Goal: Obtain resource: Obtain resource

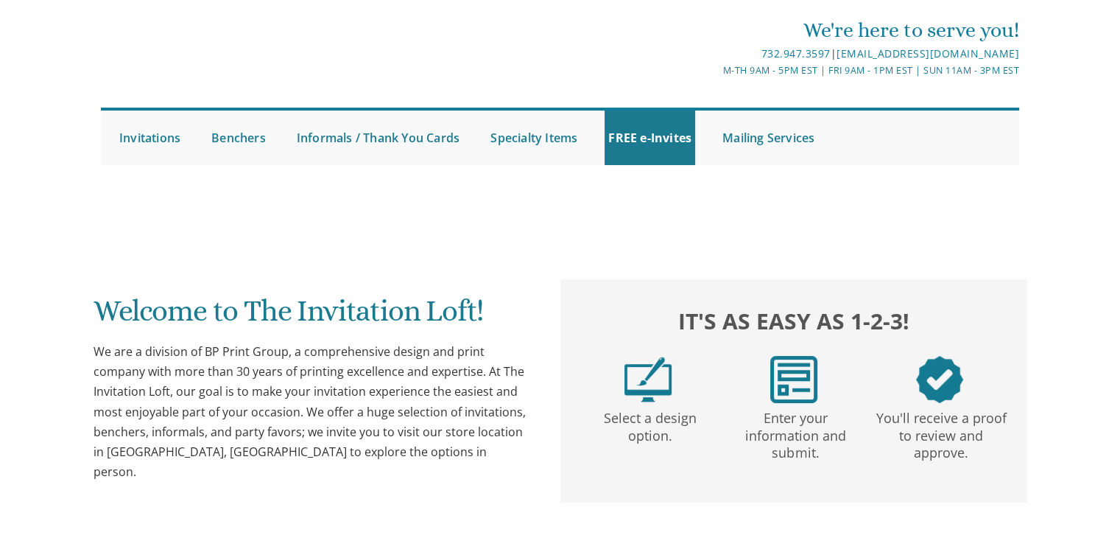
scroll to position [102, 0]
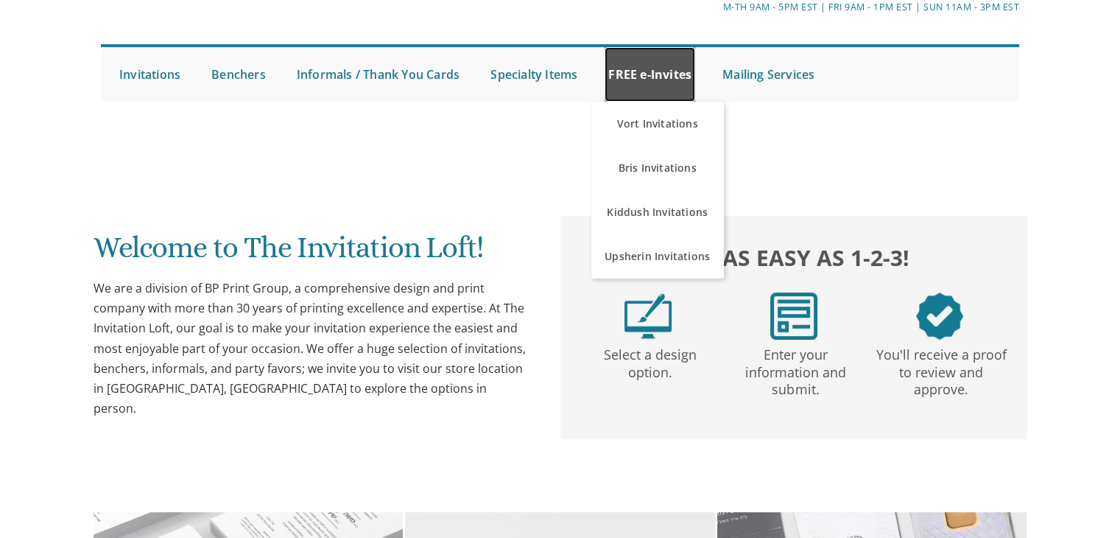
click at [666, 63] on link "FREE e-Invites" at bounding box center [650, 74] width 91 height 55
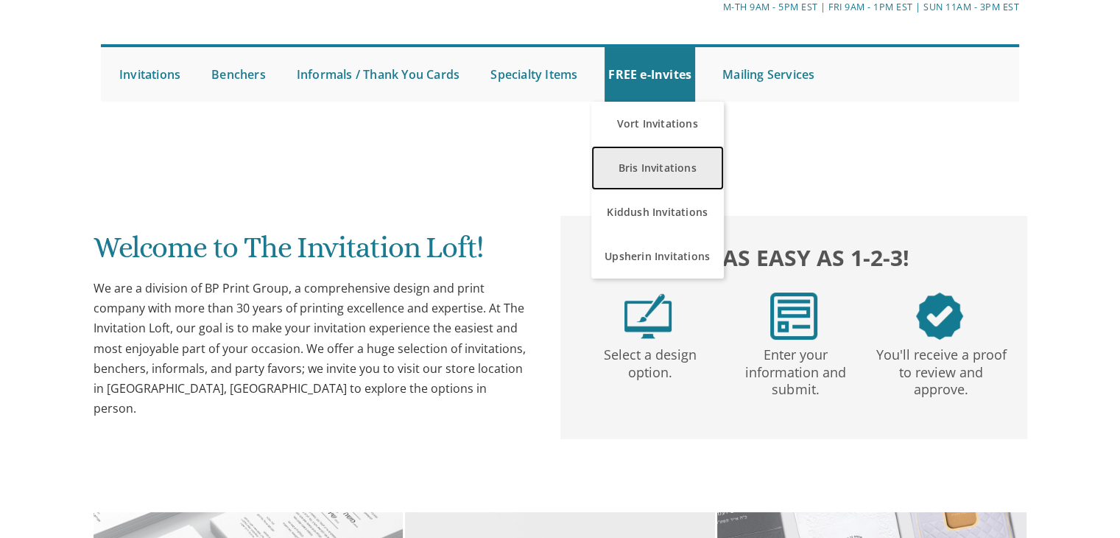
click at [647, 168] on link "Bris Invitations" at bounding box center [657, 168] width 133 height 44
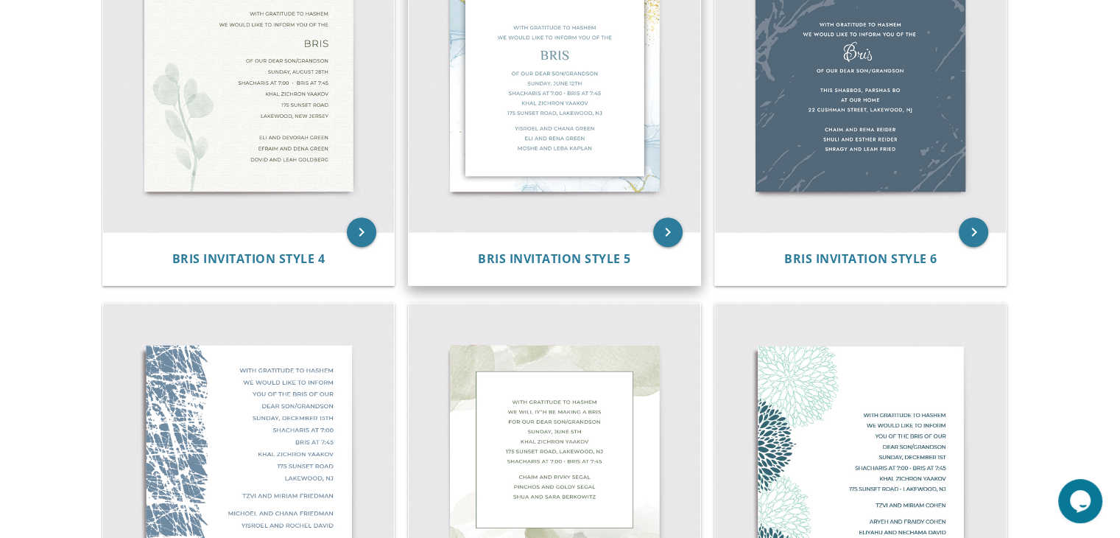
click at [617, 178] on img at bounding box center [555, 87] width 292 height 292
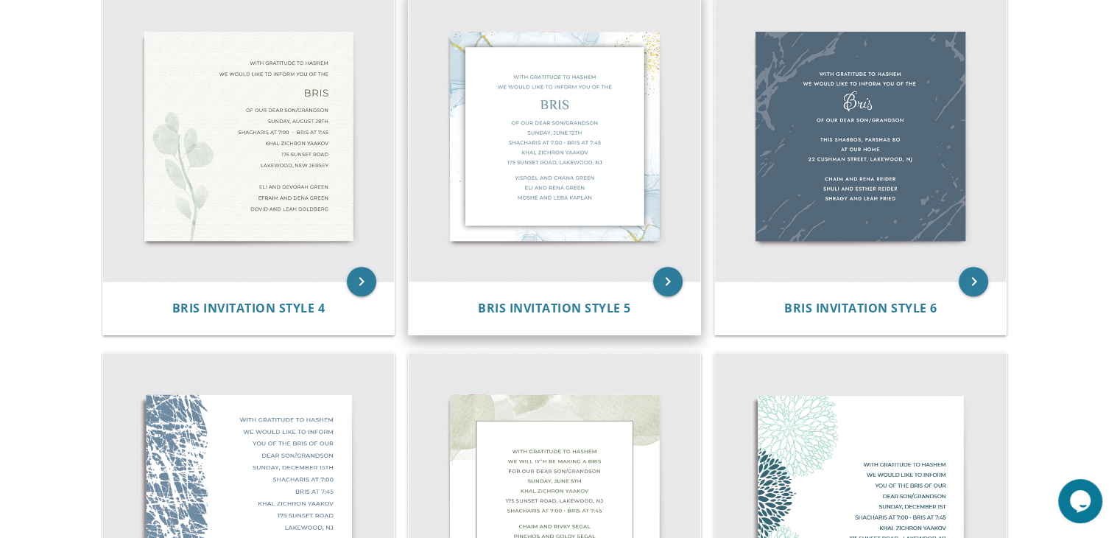
scroll to position [695, 0]
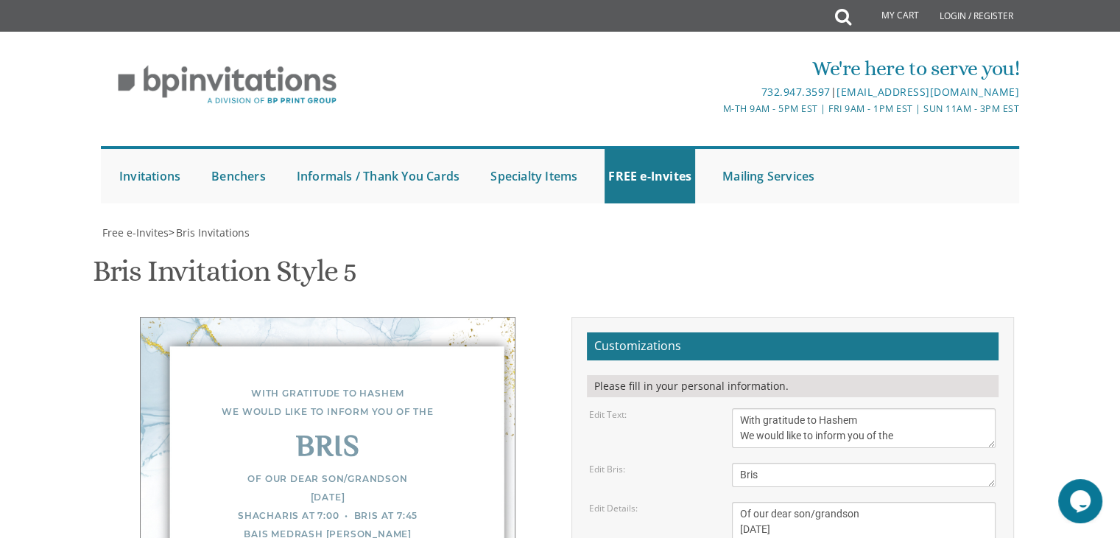
scroll to position [267, 0]
click at [862, 502] on textarea "Of our dear son/grandson Sunday, December 1st Shacharis at 7:00 • Bris at 7:45 …" at bounding box center [864, 545] width 264 height 86
click at [843, 502] on textarea "Of our dear son/grandson Sunday, December 1st Shacharis at 7:00 • Bris at 7:45 …" at bounding box center [864, 545] width 264 height 86
click at [821, 502] on textarea "Of our dear son/grandson [DATE] Shacharis at 7:00 • Bris at 7:45 Bais Medrash […" at bounding box center [864, 545] width 264 height 86
click at [813, 502] on textarea "Of our dear son/grandson [DATE] Shacharis at 7:00 • Bris at 7:45 Bais Medrash […" at bounding box center [864, 545] width 264 height 86
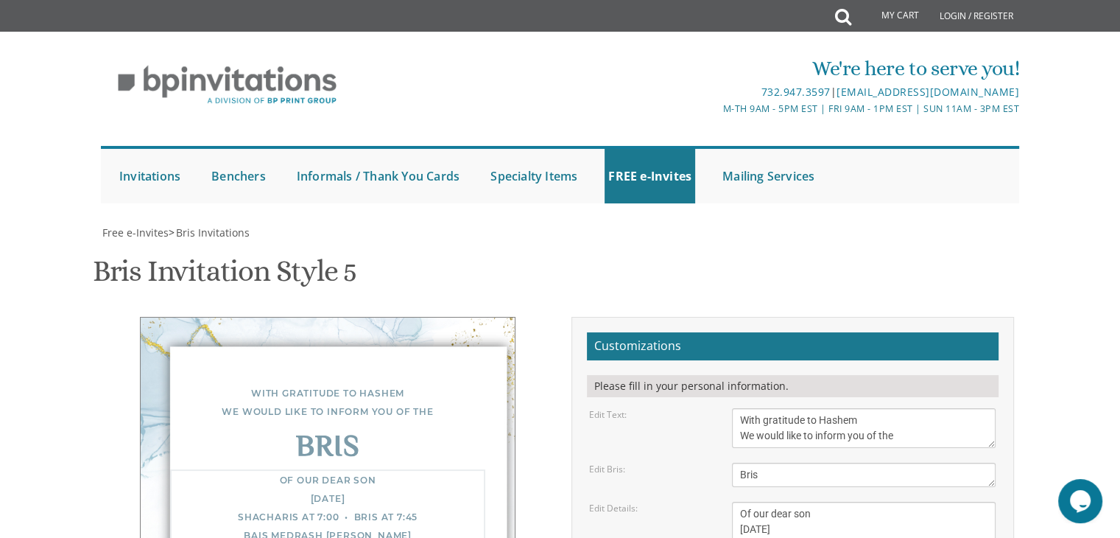
click at [889, 502] on textarea "Of our dear son/grandson [DATE] Shacharis at 7:00 • Bris at 7:45 Bais Medrash […" at bounding box center [864, 545] width 264 height 86
click at [868, 502] on textarea "Of our dear son/grandson [DATE] Shacharis at 7:00 • Bris at 7:45 Bais Medrash […" at bounding box center [864, 545] width 264 height 86
click at [857, 502] on textarea "Of our dear son/grandson [DATE] Shacharis at 7:00 • Bris at 7:45 Bais Medrash […" at bounding box center [864, 545] width 264 height 86
click at [866, 463] on textarea "Bris" at bounding box center [864, 475] width 264 height 24
click at [862, 463] on textarea "Bris" at bounding box center [864, 475] width 264 height 24
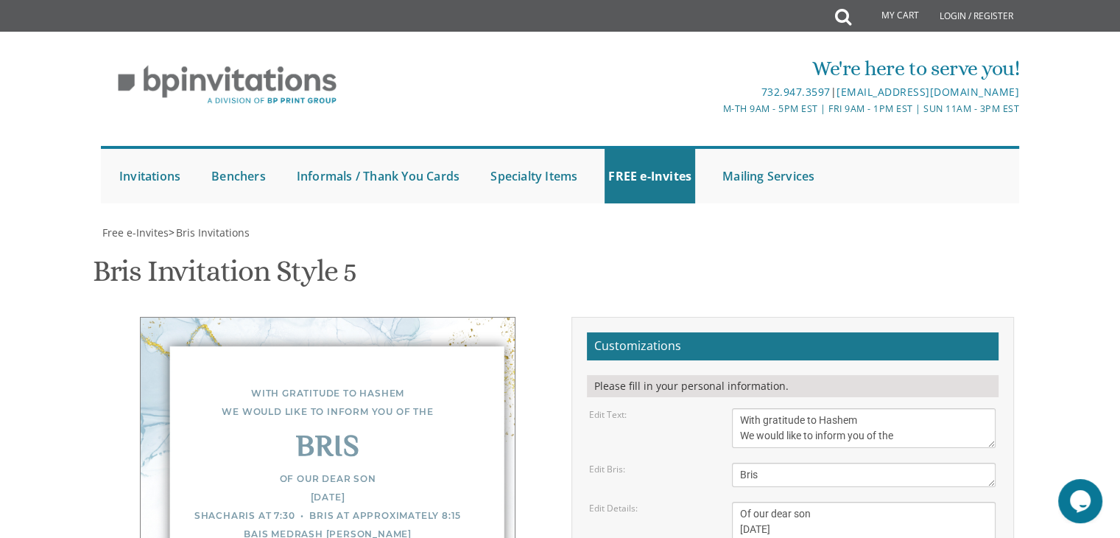
click at [843, 375] on div "Please fill in your personal information." at bounding box center [793, 386] width 412 height 22
click at [924, 502] on textarea "Of our dear son/grandson [DATE] Shacharis at 7:00 • Bris at 7:45 Bais Medrash […" at bounding box center [864, 545] width 264 height 86
click at [849, 463] on textarea "Bris" at bounding box center [864, 475] width 264 height 24
click at [893, 502] on textarea "Of our dear son/grandson [DATE] Shacharis at 7:00 • Bris at 7:45 Bais Medrash […" at bounding box center [864, 545] width 264 height 86
click at [847, 502] on textarea "Of our dear son/grandson [DATE] Shacharis at 7:00 • Bris at 7:45 Bais Medrash […" at bounding box center [864, 545] width 264 height 86
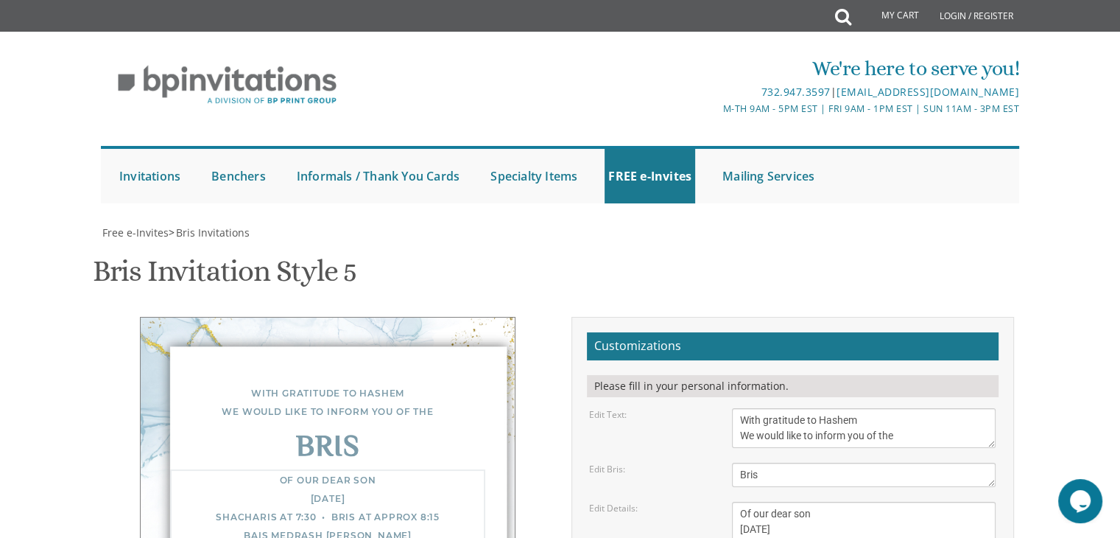
type textarea "Of our dear son Wednesday, September 10th Shacharis at 7:30 • Bris at 8:15 969 …"
drag, startPoint x: 740, startPoint y: 343, endPoint x: 874, endPoint y: 390, distance: 142.1
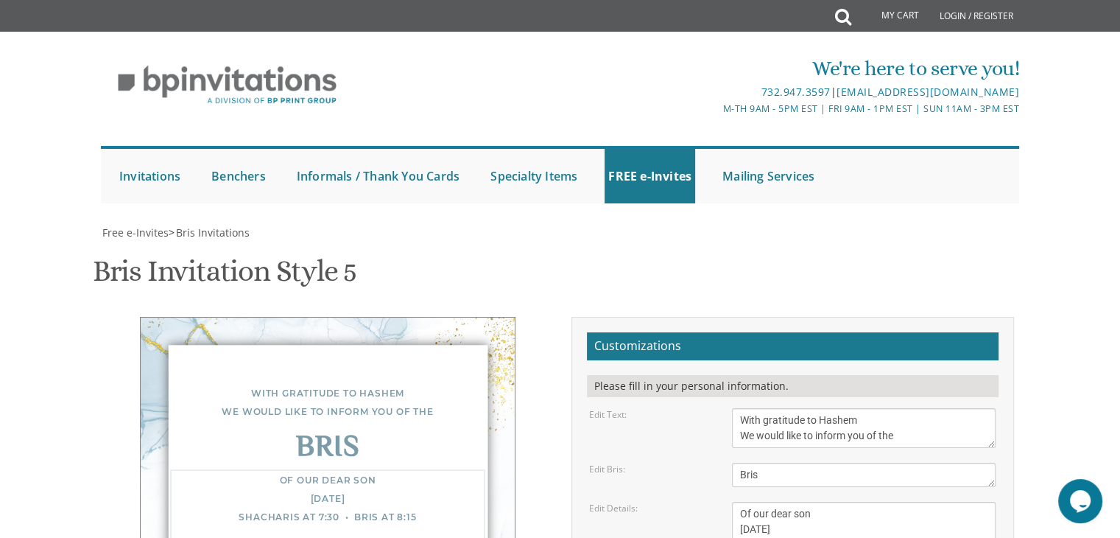
click at [843, 502] on textarea "Of our dear son/grandson [DATE] Shacharis at 7:00 • Bris at 7:45 Bais Medrash […" at bounding box center [864, 545] width 264 height 86
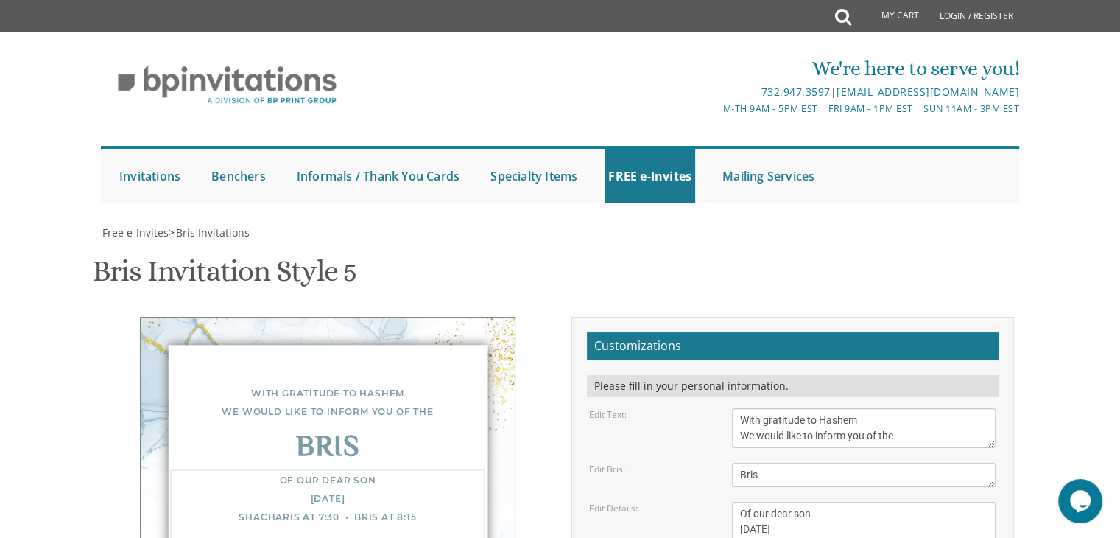
click at [863, 502] on textarea "Of our dear son/grandson [DATE] Shacharis at 7:00 • Bris at 7:45 Bais Medrash […" at bounding box center [864, 545] width 264 height 86
type textarea "Meir and Yocheved Grohman"
click at [882, 502] on textarea "Of our dear son/grandson [DATE] Shacharis at 7:00 • Bris at 7:45 Bais Medrash […" at bounding box center [864, 545] width 264 height 86
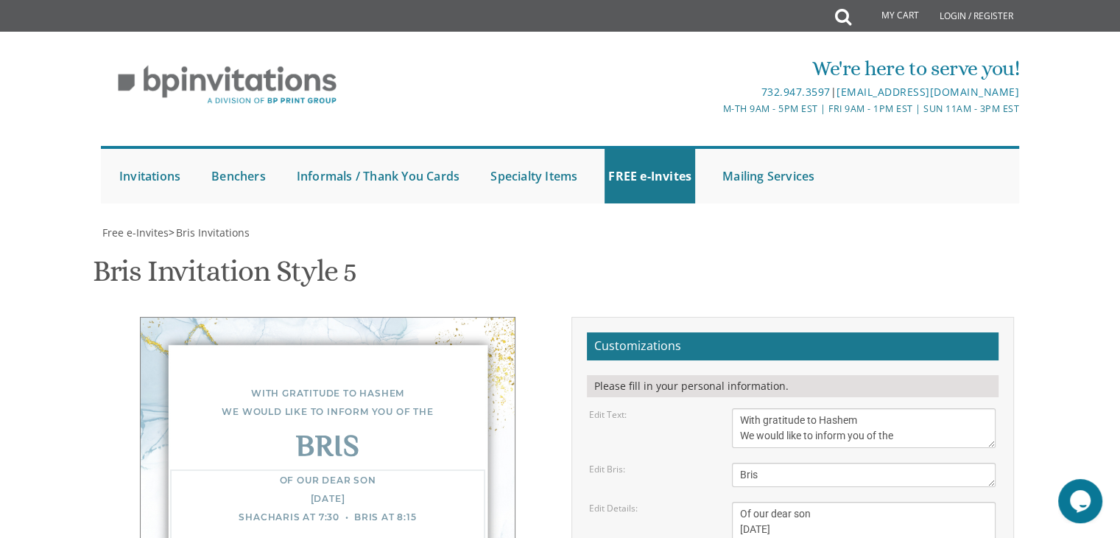
click at [876, 502] on textarea "Of our dear son/grandson [DATE] Shacharis at 7:00 • Bris at 7:45 Bais Medrash […" at bounding box center [864, 545] width 264 height 86
click at [804, 502] on textarea "Of our dear son/grandson [DATE] Shacharis at 7:00 • Bris at 7:45 Bais Medrash […" at bounding box center [864, 545] width 264 height 86
click at [860, 502] on textarea "Of our dear son/grandson [DATE] Shacharis at 7:00 • Bris at 7:45 Bais Medrash […" at bounding box center [864, 545] width 264 height 86
click at [796, 502] on textarea "Of our dear son/grandson [DATE] Shacharis at 7:00 • Bris at 7:45 Bais Medrash […" at bounding box center [864, 545] width 264 height 86
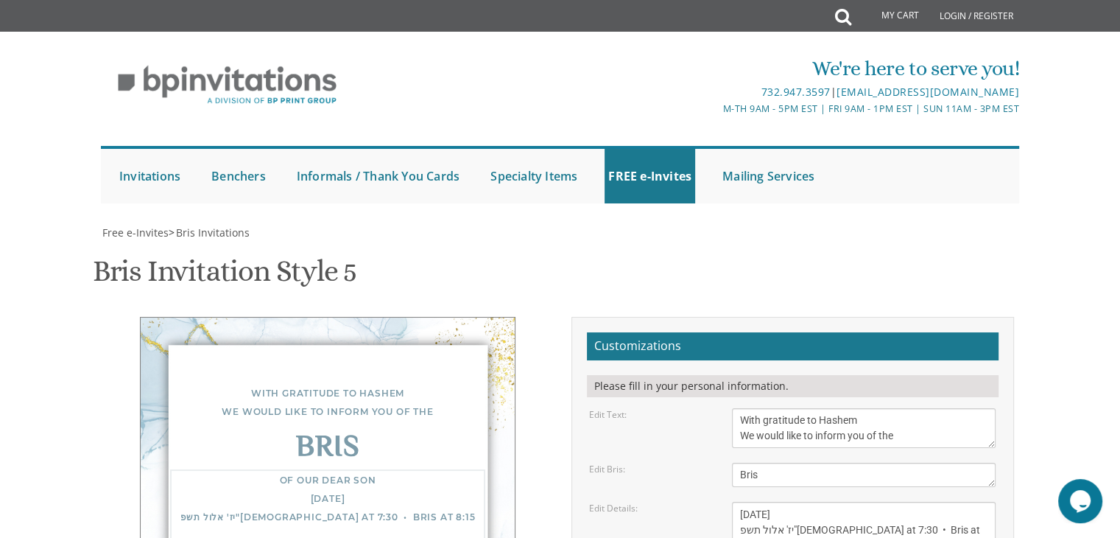
drag, startPoint x: 739, startPoint y: 266, endPoint x: 950, endPoint y: 278, distance: 211.7
click at [950, 502] on textarea "Of our dear son/grandson [DATE] Shacharis at 7:00 • Bris at 7:45 Bais Medrash […" at bounding box center [864, 545] width 264 height 86
click at [743, 502] on textarea "Of our dear son/grandson [DATE] Shacharis at 7:00 • Bris at 7:45 Bais Medrash […" at bounding box center [864, 545] width 264 height 86
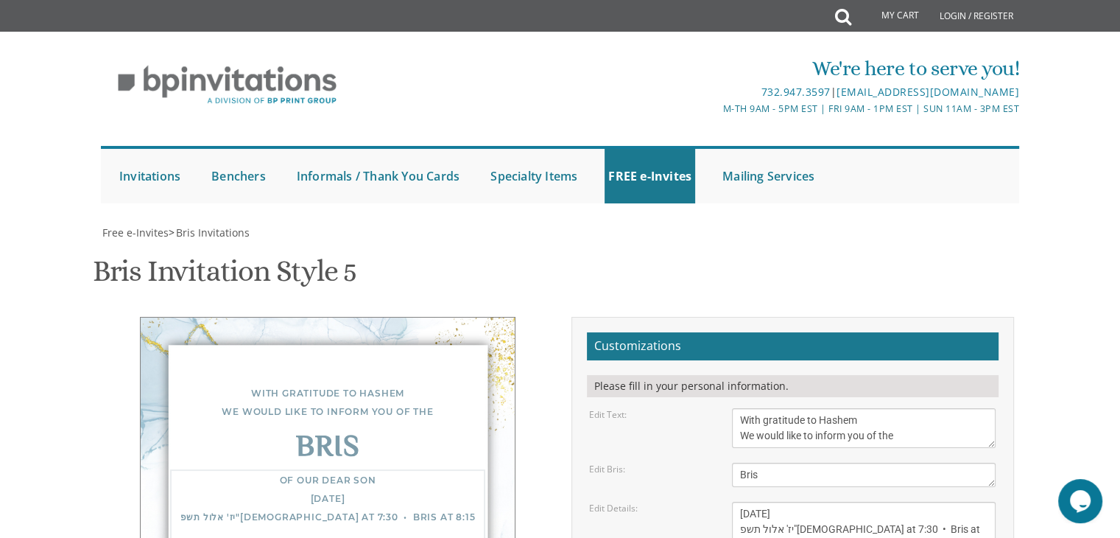
click at [824, 502] on textarea "Of our dear son/grandson [DATE] Shacharis at 7:00 • Bris at 7:45 Bais Medrash […" at bounding box center [864, 545] width 264 height 86
click at [802, 502] on textarea "Of our dear son/grandson [DATE] Shacharis at 7:00 • Bris at 7:45 Bais Medrash […" at bounding box center [864, 545] width 264 height 86
drag, startPoint x: 802, startPoint y: 277, endPoint x: 784, endPoint y: 276, distance: 18.4
click at [784, 502] on textarea "Of our dear son/grandson [DATE] Shacharis at 7:00 • Bris at 7:45 Bais Medrash […" at bounding box center [864, 545] width 264 height 86
click at [780, 502] on textarea "Of our dear son/grandson [DATE] Shacharis at 7:00 • Bris at 7:45 Bais Medrash […" at bounding box center [864, 545] width 264 height 86
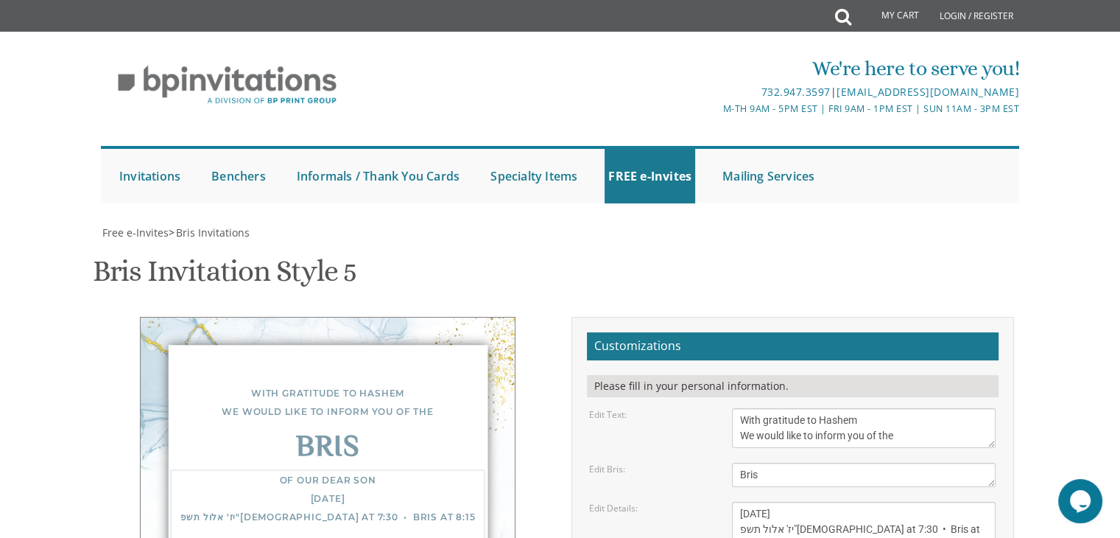
click at [837, 502] on textarea "Of our dear son/grandson [DATE] Shacharis at 7:00 • Bris at 7:45 Bais Medrash […" at bounding box center [864, 545] width 264 height 86
click at [866, 502] on textarea "Of our dear son/grandson [DATE] Shacharis at 7:00 • Bris at 7:45 Bais Medrash […" at bounding box center [864, 545] width 264 height 86
click at [800, 502] on textarea "Of our dear son/grandson [DATE] Shacharis at 7:00 • Bris at 7:45 Bais Medrash […" at bounding box center [864, 545] width 264 height 86
click at [745, 502] on textarea "Of our dear son/grandson [DATE] Shacharis at 7:00 • Bris at 7:45 Bais Medrash […" at bounding box center [864, 545] width 264 height 86
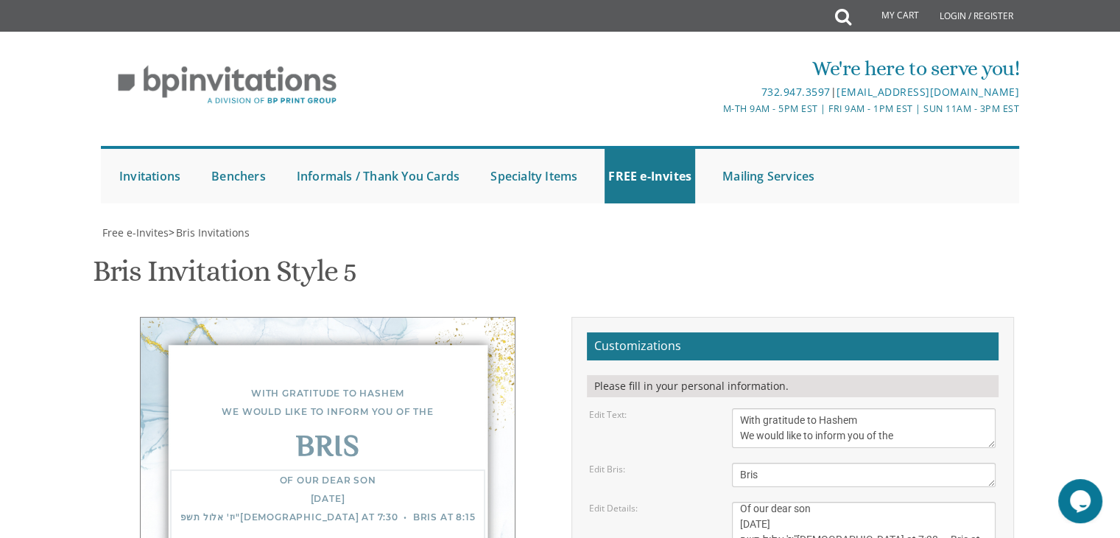
scroll to position [0, 0]
type textarea "Of our dear son Wednesday, September 10th יז' אלול תשפ"ה Shacharis at 7:30 • Br…"
type textarea "Meir and Yocheved Grohman"
click at [782, 502] on textarea "Of our dear son/grandson [DATE] Shacharis at 7:00 • Bris at 7:45 Bais Medrash […" at bounding box center [864, 545] width 264 height 86
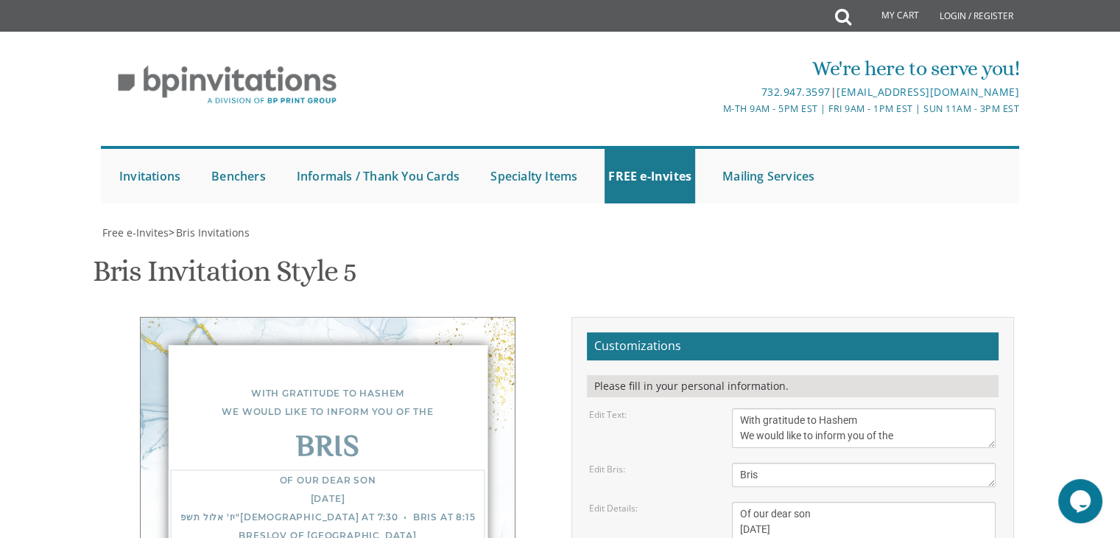
click at [829, 502] on textarea "Of our dear son/grandson [DATE] Shacharis at 7:00 • Bris at 7:45 Bais Medrash […" at bounding box center [864, 545] width 264 height 86
click at [763, 502] on textarea "Of our dear son/grandson [DATE] Shacharis at 7:00 • Bris at 7:45 Bais Medrash […" at bounding box center [864, 545] width 264 height 86
click at [772, 502] on textarea "Of our dear son/grandson [DATE] Shacharis at 7:00 • Bris at 7:45 Bais Medrash […" at bounding box center [864, 545] width 264 height 86
click at [827, 502] on textarea "Of our dear son/grandson [DATE] Shacharis at 7:00 • Bris at 7:45 Bais Medrash […" at bounding box center [864, 545] width 264 height 86
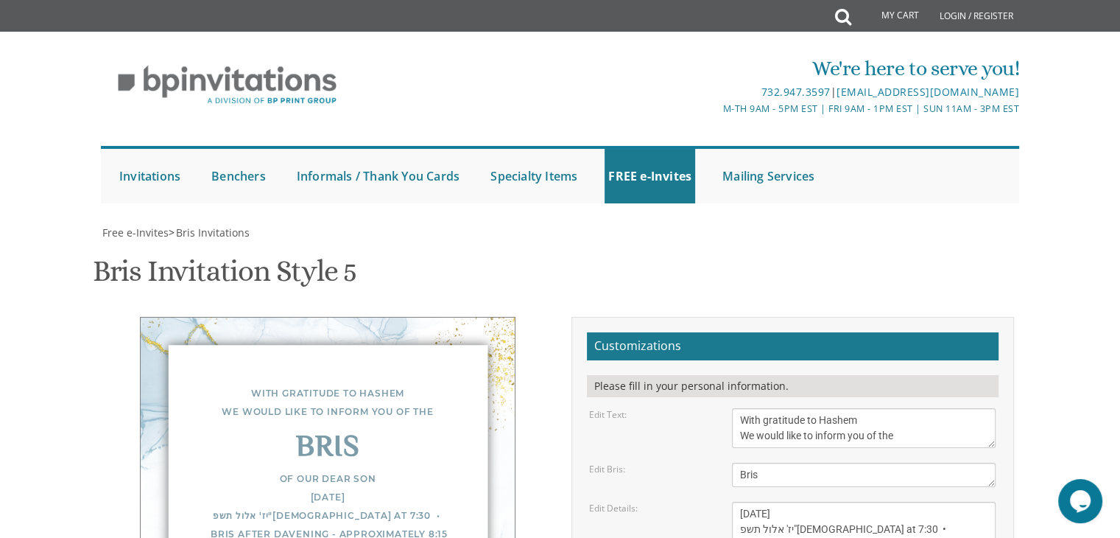
click at [830, 502] on textarea "Of our dear son/grandson [DATE] Shacharis at 7:00 • Bris at 7:45 Bais Medrash […" at bounding box center [864, 545] width 264 height 86
click at [838, 502] on textarea "Of our dear son/grandson [DATE] Shacharis at 7:00 • Bris at 7:45 Bais Medrash […" at bounding box center [864, 545] width 264 height 86
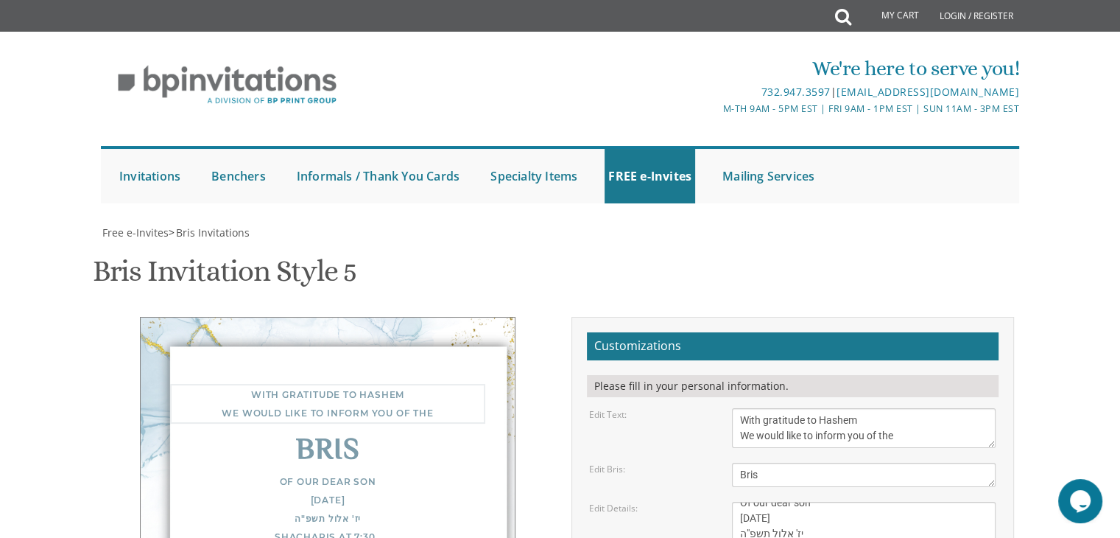
click at [795, 408] on textarea "With gratitude to Hashem We would like to inform you of the" at bounding box center [864, 428] width 264 height 40
type textarea "Of our dear son Wednesday, September 10th יז' אלול תשפ"ה Shacharis at 7:30 Bris…"
click at [804, 408] on textarea "With gratitude to Hashem We would like to inform you of the" at bounding box center [864, 428] width 264 height 40
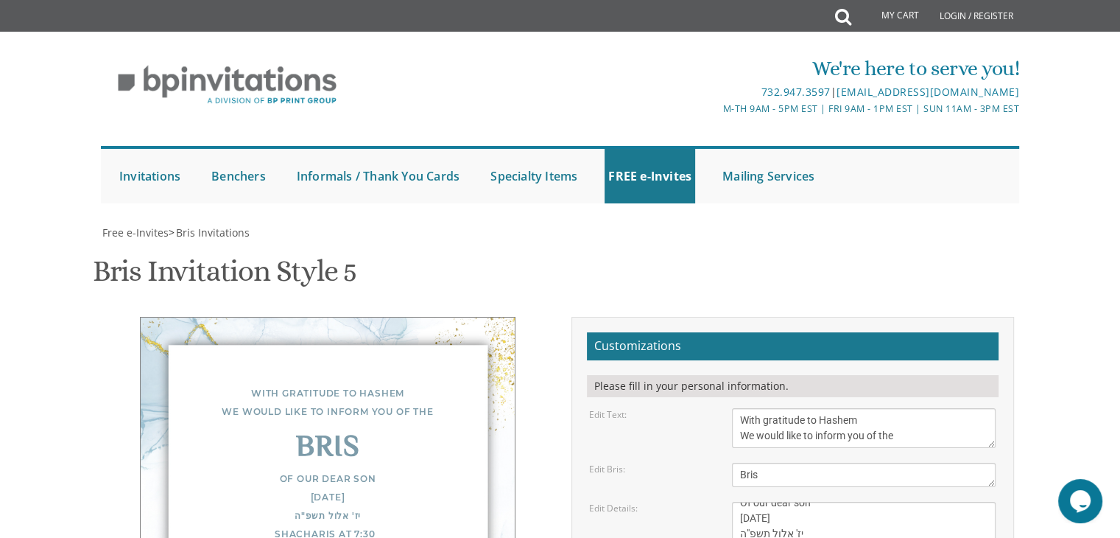
type input "ygrohman@gmail.com"
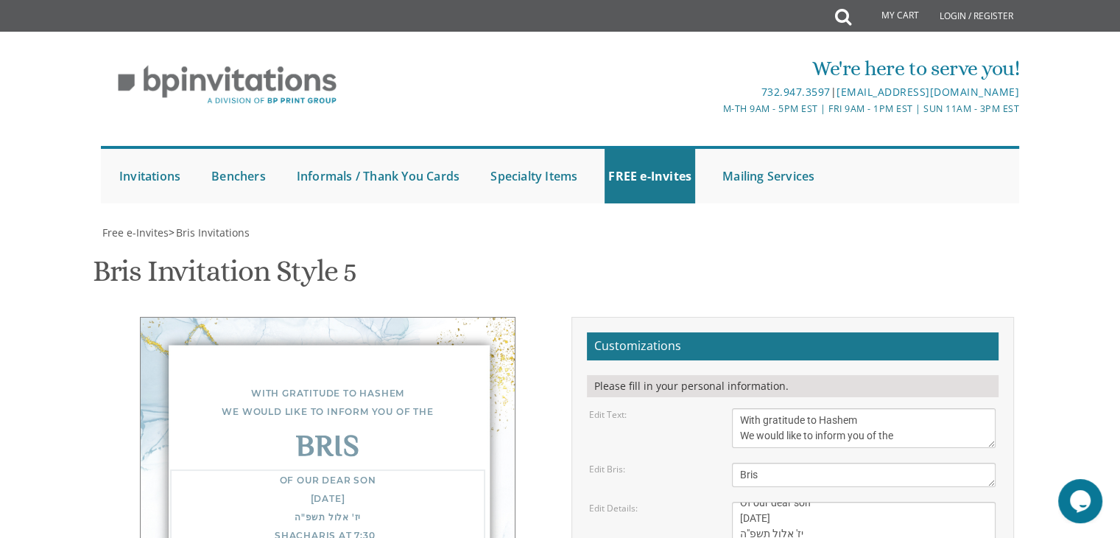
click at [829, 502] on textarea "Of our dear son/grandson [DATE] Shacharis at 7:00 • Bris at 7:45 Bais Medrash […" at bounding box center [864, 545] width 264 height 86
click at [800, 502] on textarea "Of our dear son/grandson [DATE] Shacharis at 7:00 • Bris at 7:45 Bais Medrash […" at bounding box center [864, 545] width 264 height 86
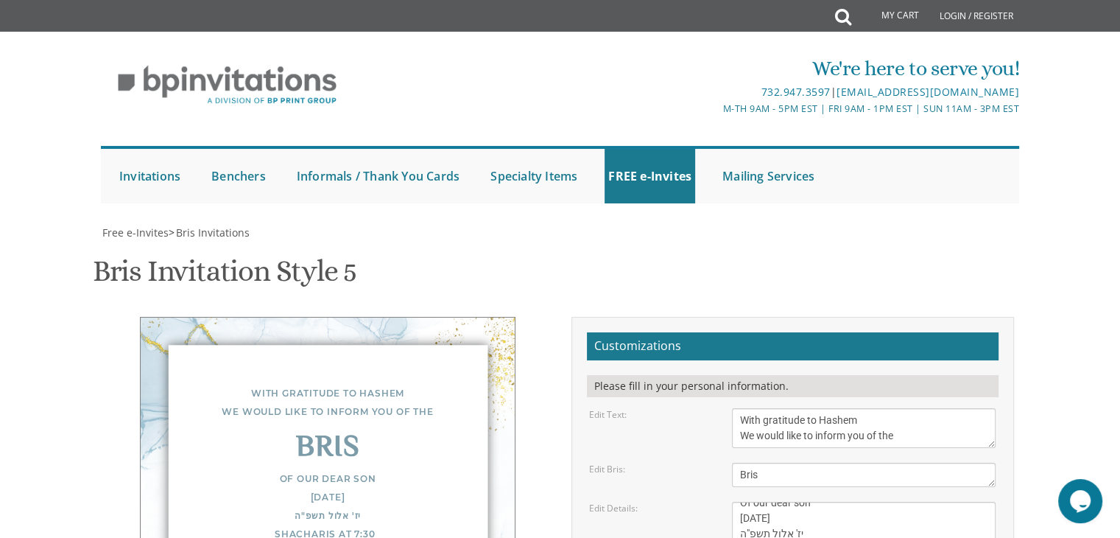
drag, startPoint x: 779, startPoint y: 345, endPoint x: 768, endPoint y: 314, distance: 33.5
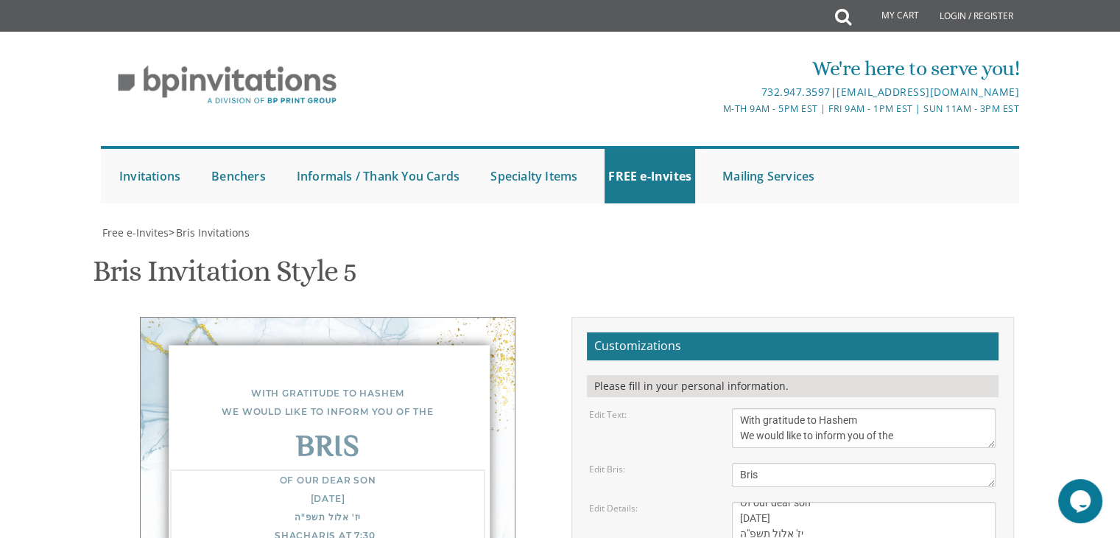
click at [776, 502] on textarea "Of our dear son/grandson [DATE] Shacharis at 7:00 • Bris at 7:45 Bais Medrash […" at bounding box center [864, 545] width 264 height 86
type textarea "Meir and Yocheved Grohman"
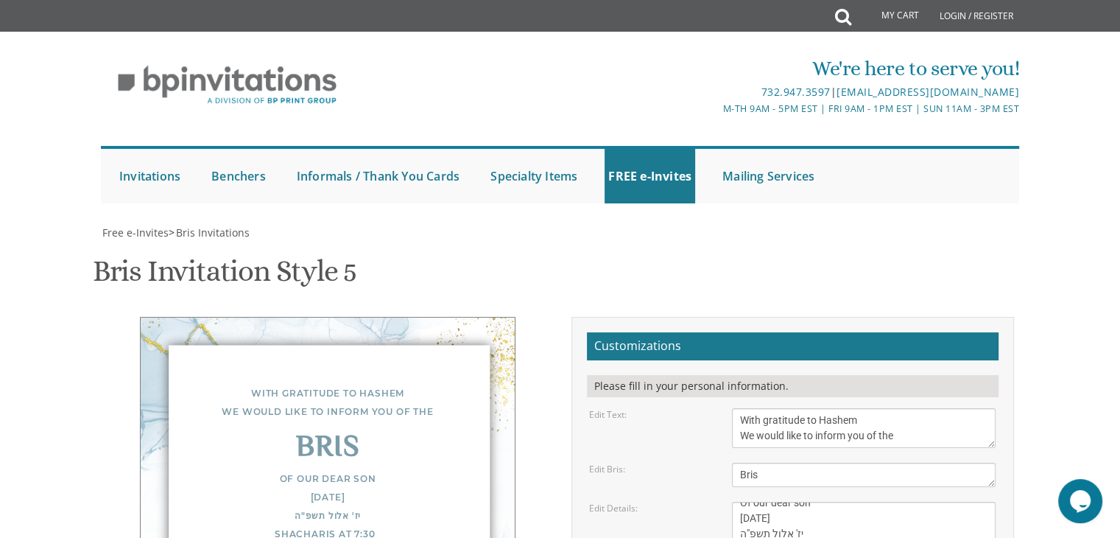
click at [786, 502] on textarea "Of our dear son/grandson [DATE] Shacharis at 7:00 • Bris at 7:45 Bais Medrash […" at bounding box center [864, 545] width 264 height 86
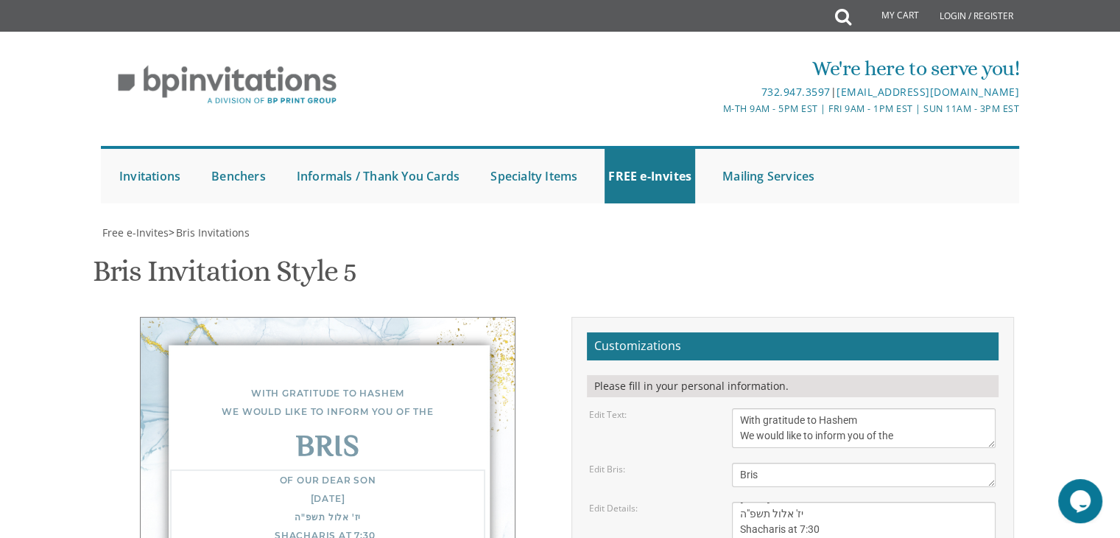
scroll to position [46, 0]
type textarea "Of our dear son Wednesday, September 10th יז' אלול תשפ"ה Shacharis at 7:30 Bris…"
click at [801, 408] on textarea "With gratitude to Hashem We would like to inform you of the" at bounding box center [864, 428] width 264 height 40
click at [790, 463] on textarea "Bris" at bounding box center [864, 475] width 264 height 24
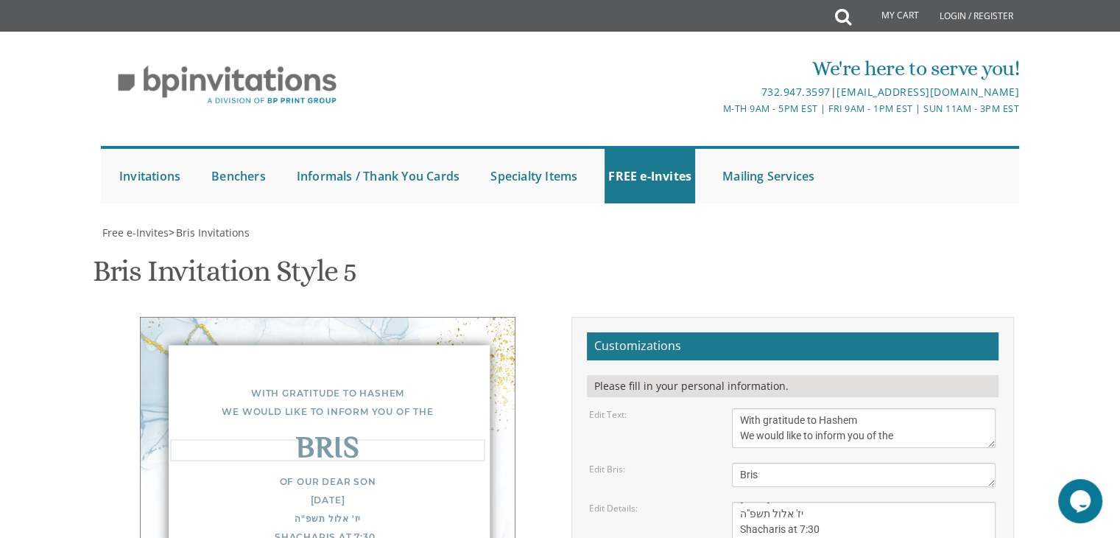
type textarea "Meir and Yocheved Grohman"
click at [827, 502] on textarea "Of our dear son/grandson [DATE] Shacharis at 7:00 • Bris at 7:45 Bais Medrash […" at bounding box center [864, 545] width 264 height 86
drag, startPoint x: 818, startPoint y: 307, endPoint x: 805, endPoint y: 295, distance: 17.2
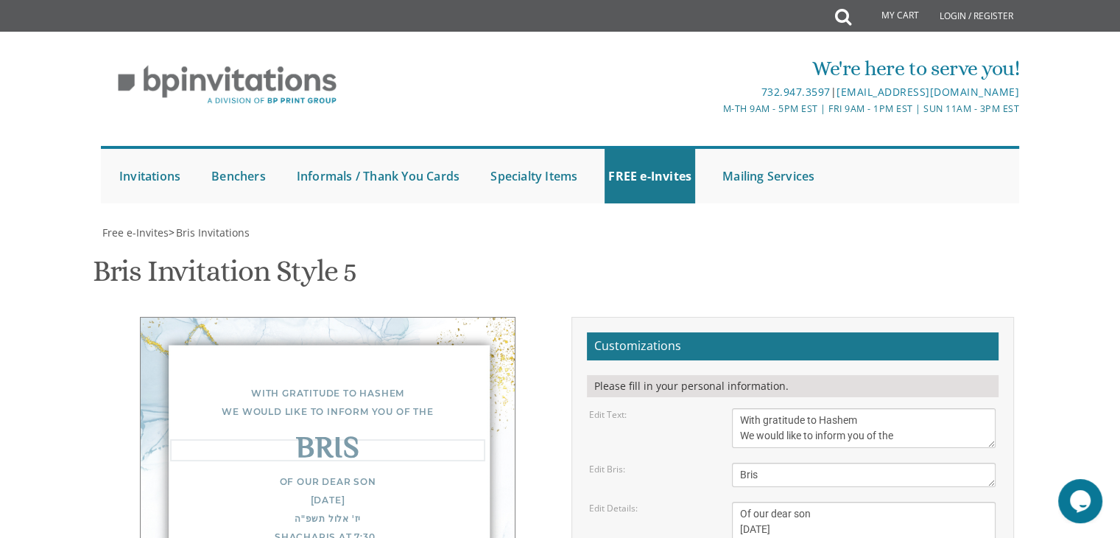
click at [832, 463] on textarea "Bris" at bounding box center [864, 475] width 264 height 24
type textarea "Bris"
click at [869, 502] on textarea "Of our dear son/grandson [DATE] Shacharis at 7:00 • Bris at 7:45 Bais Medrash […" at bounding box center [864, 545] width 264 height 86
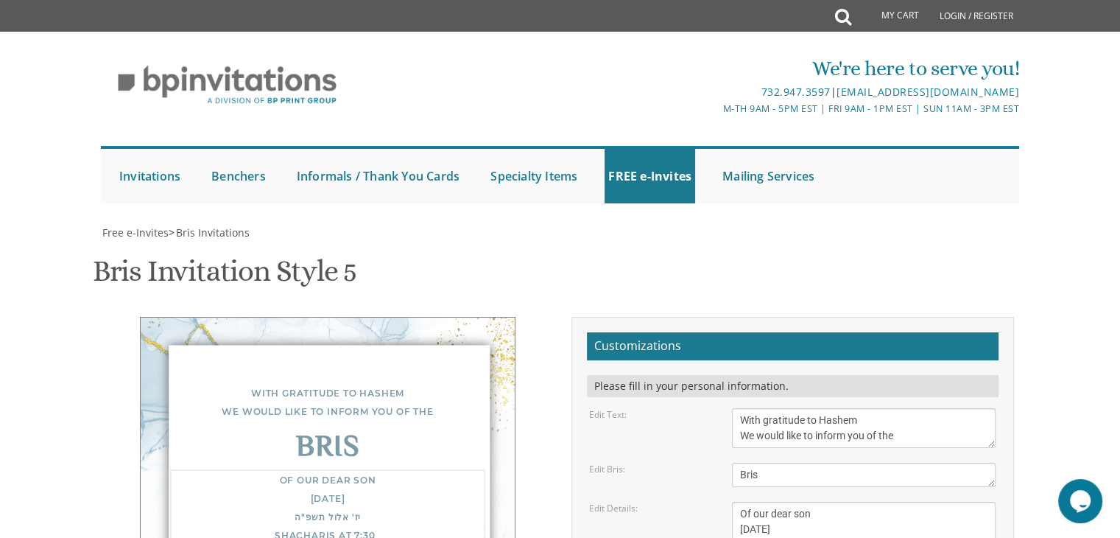
drag, startPoint x: 813, startPoint y: 228, endPoint x: 740, endPoint y: 225, distance: 73.7
click at [740, 502] on textarea "Of our dear son/grandson [DATE] Shacharis at 7:00 • Bris at 7:45 Bais Medrash […" at bounding box center [864, 545] width 264 height 86
click at [803, 408] on textarea "With gratitude to Hashem We would like to inform you of the" at bounding box center [864, 428] width 264 height 40
drag, startPoint x: 890, startPoint y: 331, endPoint x: 732, endPoint y: 327, distance: 157.7
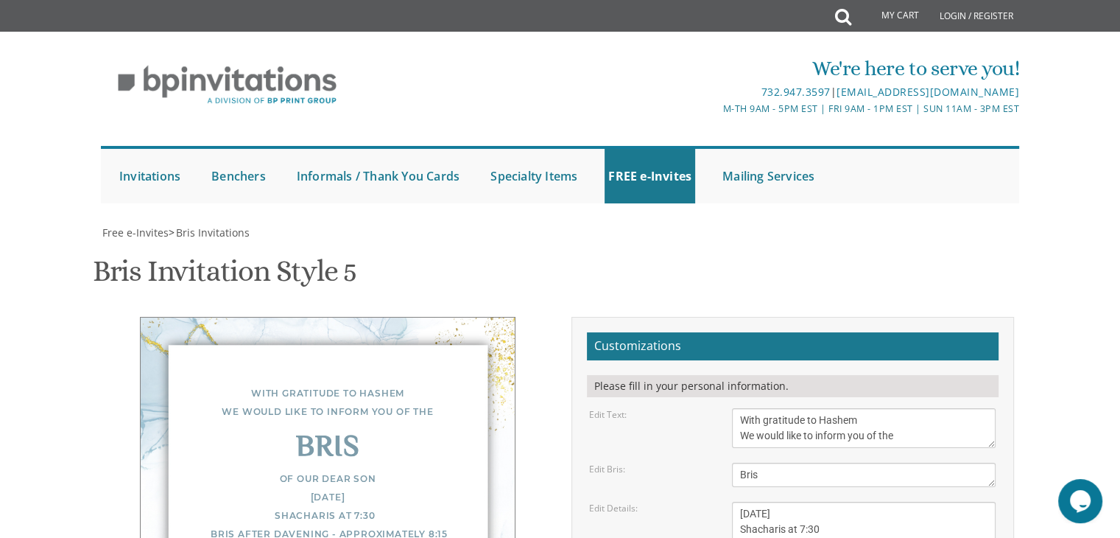
click at [828, 502] on textarea "Of our dear son/grandson [DATE] Shacharis at 7:00 • Bris at 7:45 Bais Medrash […" at bounding box center [864, 545] width 264 height 86
click at [857, 502] on textarea "Of our dear son/grandson [DATE] Shacharis at 7:00 • Bris at 7:45 Bais Medrash […" at bounding box center [864, 545] width 264 height 86
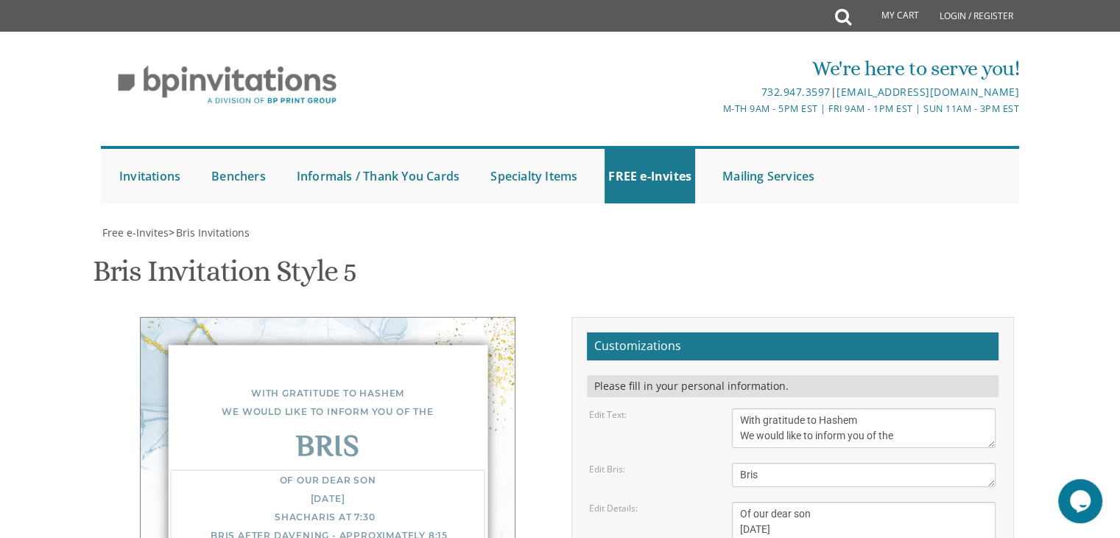
type textarea "Of our dear son Wednesday, September 10th יז' אלול תשפ"ה Shacharis at 7:30 Bris…"
click at [822, 408] on textarea "With gratitude to Hashem We would like to inform you of the" at bounding box center [864, 428] width 264 height 40
click at [849, 502] on textarea "Of our dear son/grandson [DATE] Shacharis at 7:00 • Bris at 7:45 Bais Medrash […" at bounding box center [864, 545] width 264 height 86
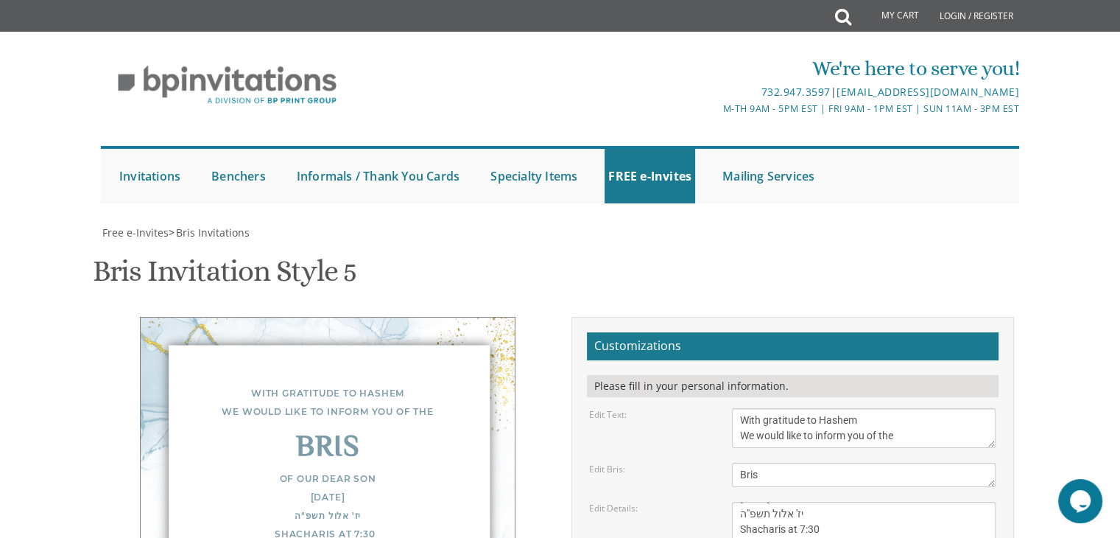
click at [858, 502] on textarea "Of our dear son/grandson [DATE] Shacharis at 7:00 • Bris at 7:45 Bais Medrash […" at bounding box center [864, 545] width 264 height 86
paste textarea "Meir and Yocheved Grohman"
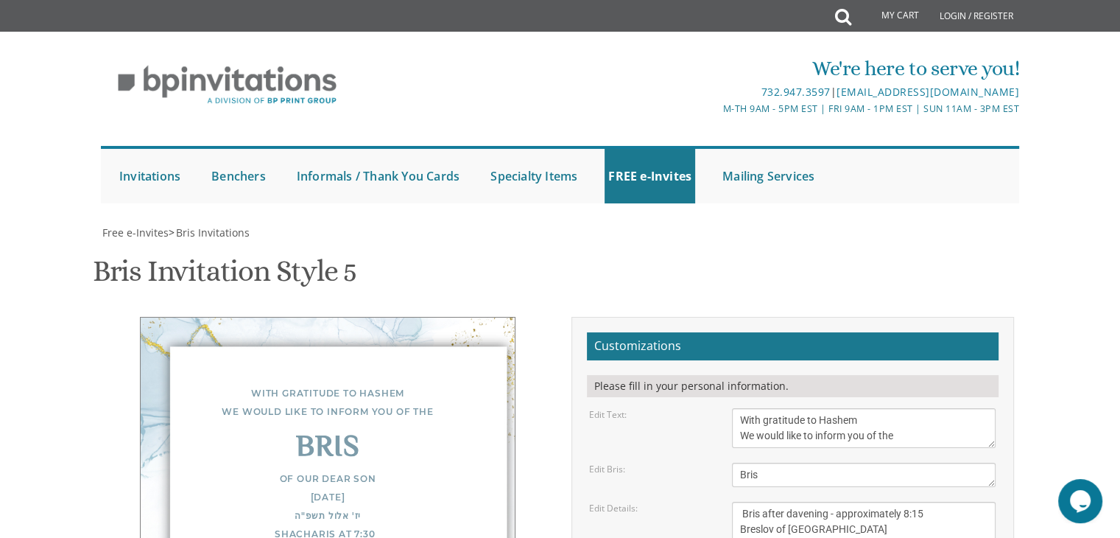
click at [758, 502] on textarea "Of our dear son/grandson [DATE] Shacharis at 7:00 • Bris at 7:45 Bais Medrash […" at bounding box center [864, 545] width 264 height 86
paste textarea "Meir and Yocheved Grohman"
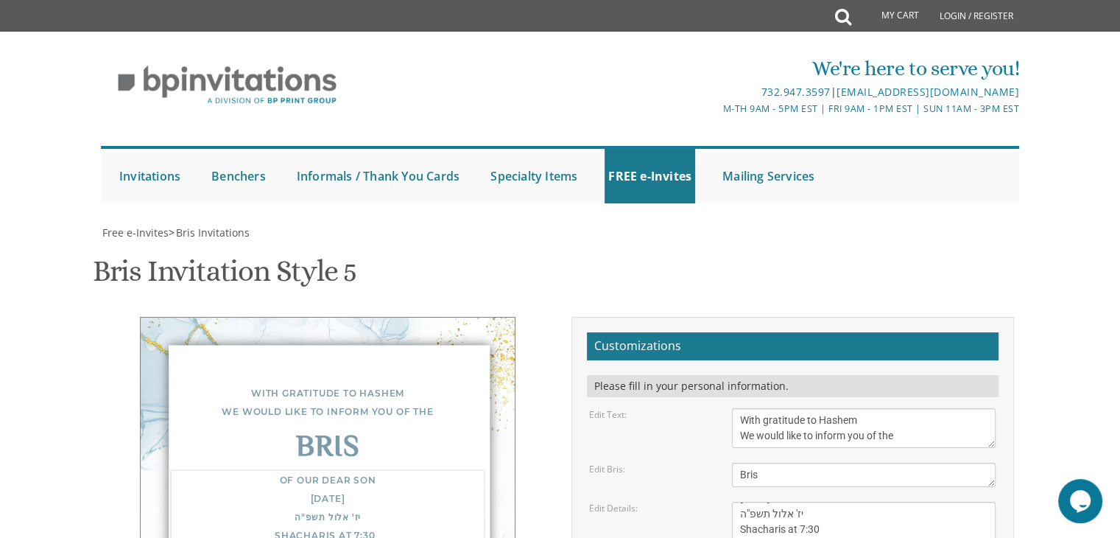
scroll to position [46, 0]
type textarea "Of our dear son Wednesday, September 10th יז' אלול תשפ"ה Shacharis at 7:30 Bris…"
type textarea "Meir and Yocheved Grohman"
click at [857, 502] on textarea "Of our dear son/grandson [DATE] Shacharis at 7:00 • Bris at 7:45 Bais Medrash […" at bounding box center [864, 545] width 264 height 86
click at [740, 502] on textarea "Of our dear son/grandson [DATE] Shacharis at 7:00 • Bris at 7:45 Bais Medrash […" at bounding box center [864, 545] width 264 height 86
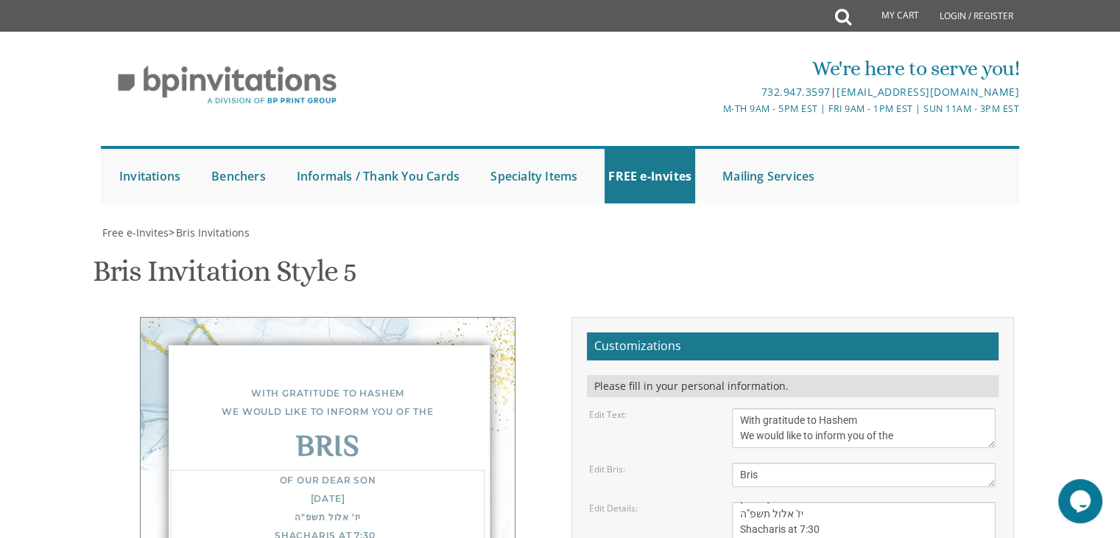
scroll to position [30, 0]
type textarea "Of our dear son Wednesday, September 10th יז' אלול תשפ"ה Shacharis at 7:30 Bris…"
click at [826, 463] on textarea "Bris" at bounding box center [864, 475] width 264 height 24
click at [821, 408] on textarea "With gratitude to Hashem We would like to inform you of the" at bounding box center [864, 428] width 264 height 40
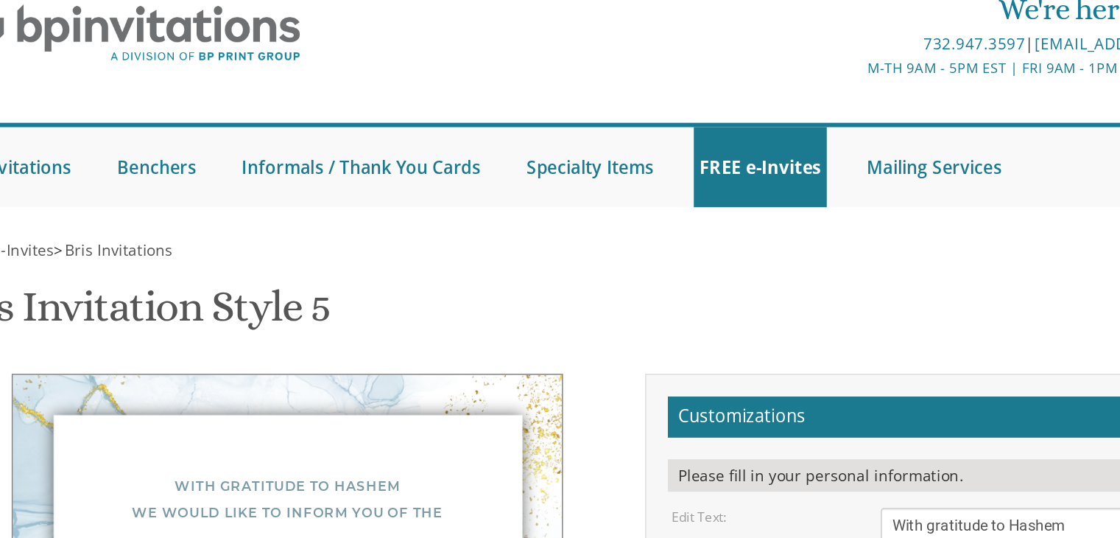
scroll to position [331, 0]
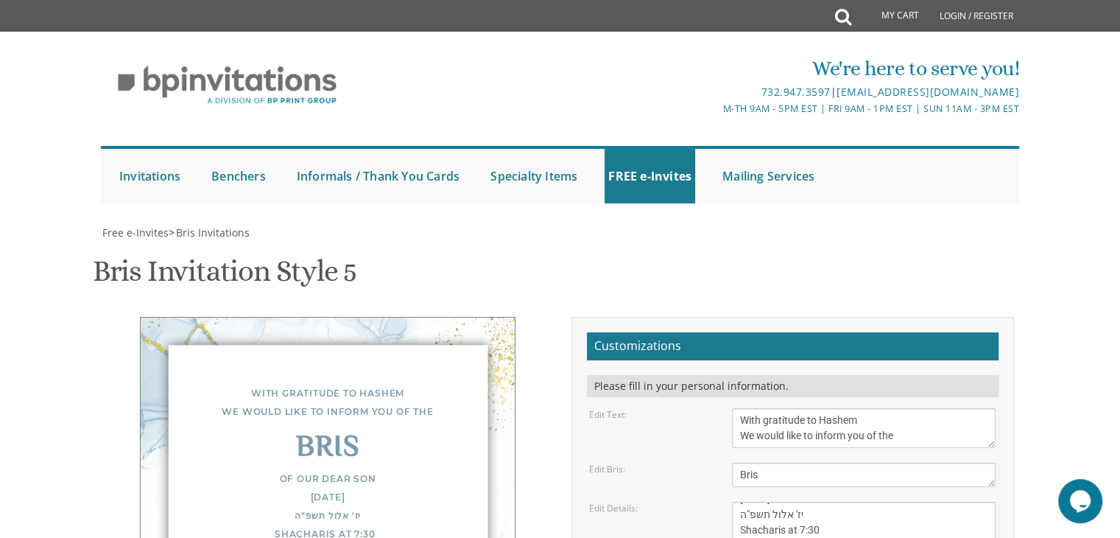
click at [413, 469] on div "Of our dear son Wednesday, September 10th יז' אלול תשפ"ה Shacharis at 7:30 Bris…" at bounding box center [327, 534] width 315 height 130
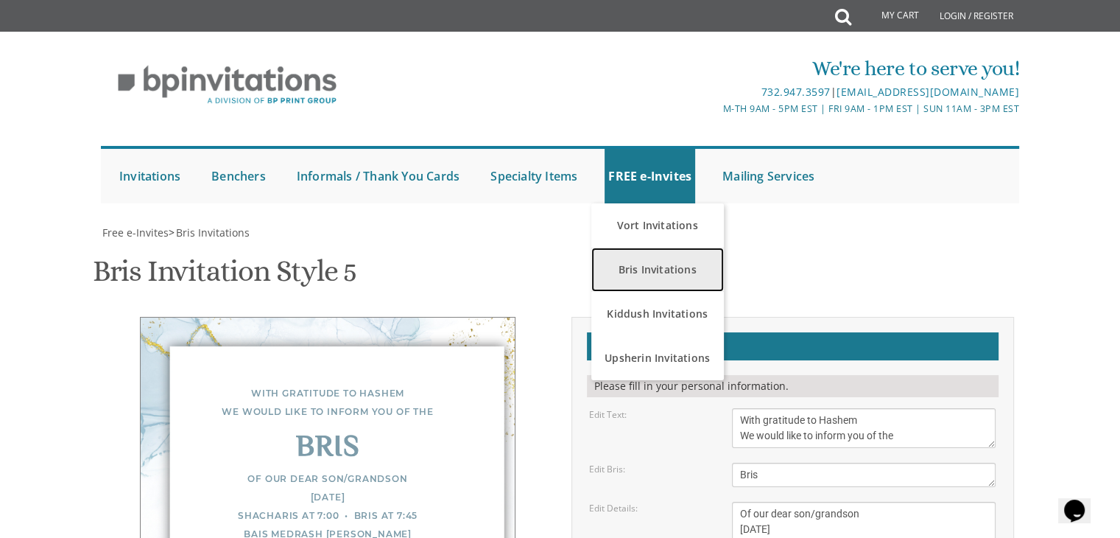
click at [648, 265] on link "Bris Invitations" at bounding box center [657, 269] width 133 height 44
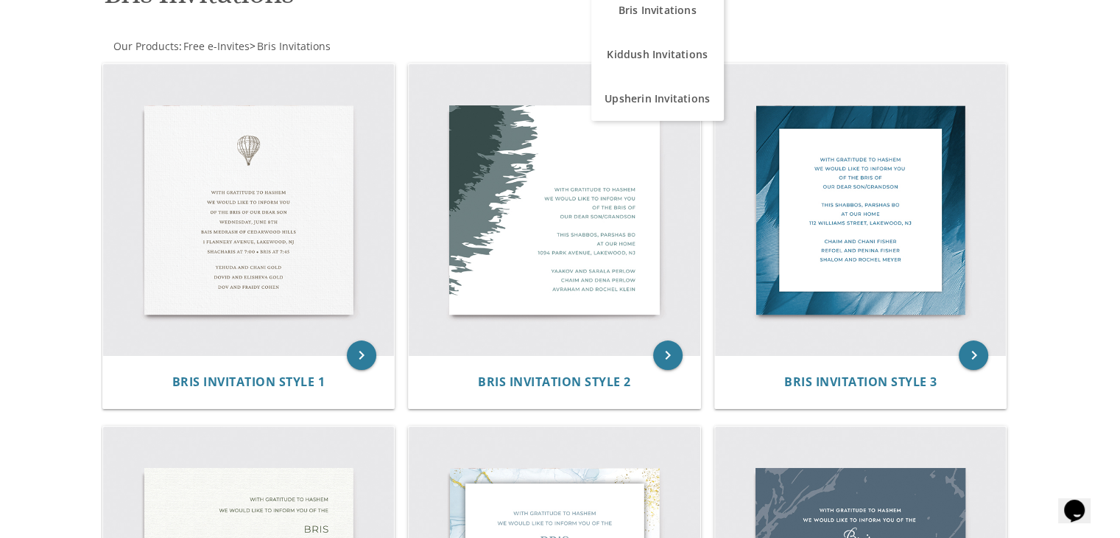
scroll to position [259, 0]
